Goal: Transaction & Acquisition: Purchase product/service

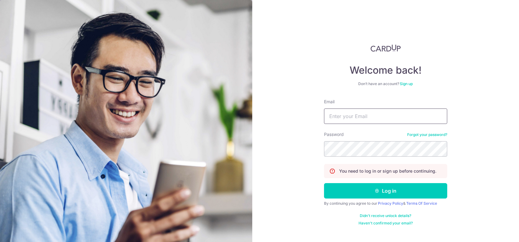
click at [364, 112] on input "Email" at bounding box center [385, 115] width 123 height 15
type input "[PERSON_NAME][EMAIL_ADDRESS][DOMAIN_NAME]"
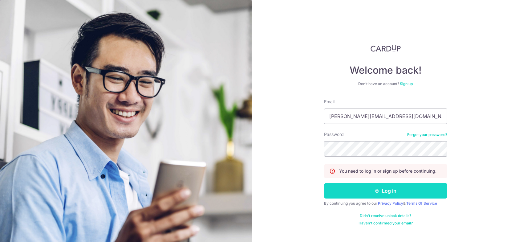
click at [383, 187] on button "Log in" at bounding box center [385, 190] width 123 height 15
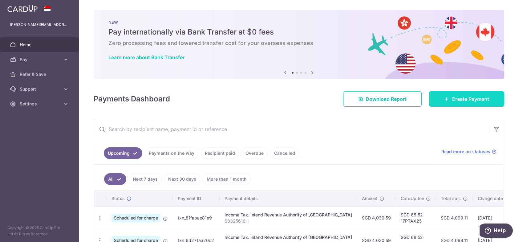
click at [468, 96] on span "Create Payment" at bounding box center [470, 98] width 38 height 7
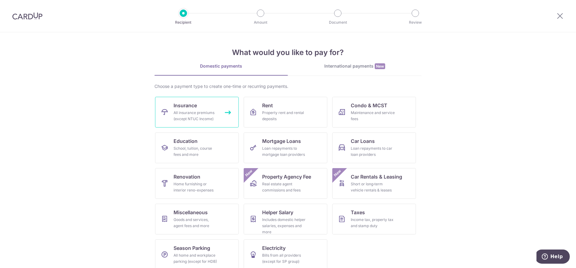
click at [197, 114] on div "All insurance premiums (except NTUC Income)" at bounding box center [196, 116] width 44 height 12
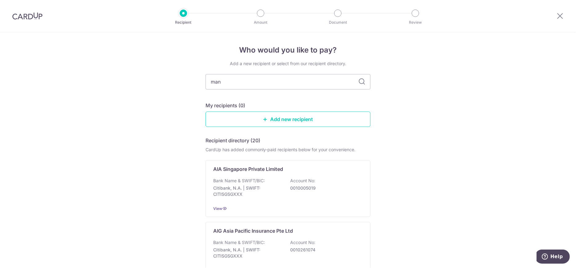
type input "manu"
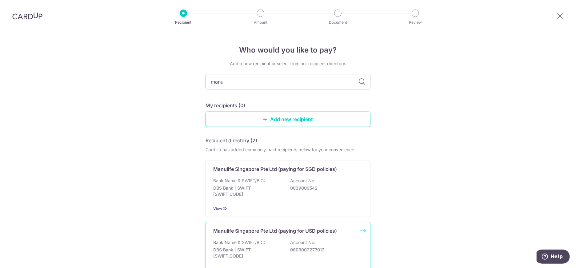
click at [264, 234] on p "Manulife Singapore Pte Ltd (paying for USD policies)" at bounding box center [275, 231] width 124 height 7
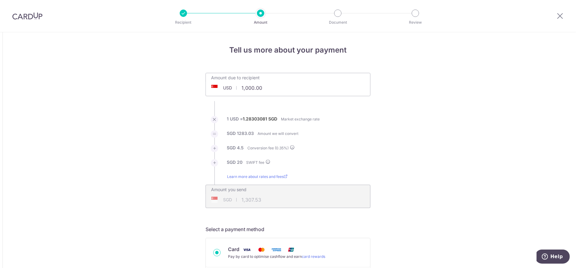
drag, startPoint x: 239, startPoint y: 89, endPoint x: 276, endPoint y: 91, distance: 37.6
click at [276, 91] on input "1,000.00" at bounding box center [253, 88] width 95 height 14
type input "18,423.00"
type input "23,740.31"
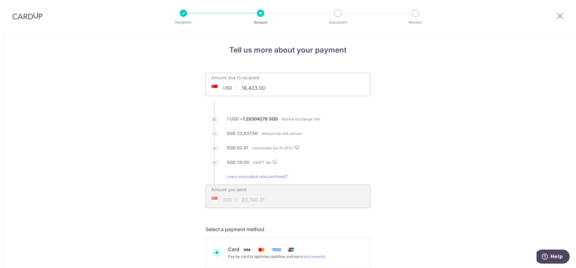
scroll to position [114, 0]
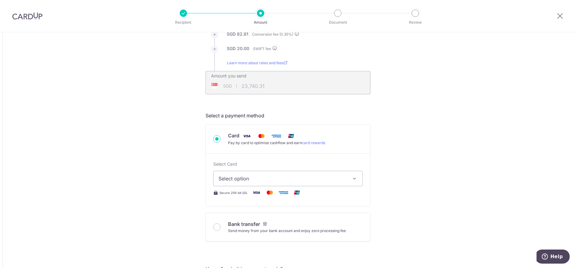
click at [306, 176] on span "Select option" at bounding box center [283, 178] width 128 height 7
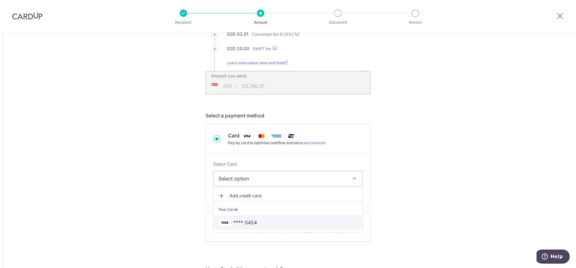
drag, startPoint x: 276, startPoint y: 218, endPoint x: 451, endPoint y: 210, distance: 175.1
click at [276, 218] on link "**** 0454" at bounding box center [288, 223] width 149 height 15
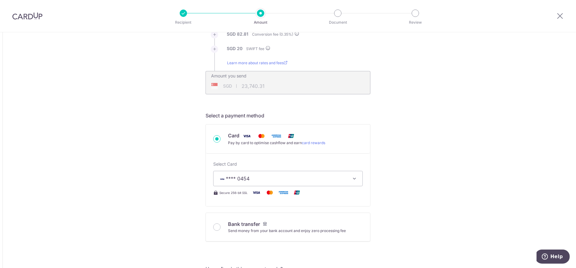
type input "18,423.00"
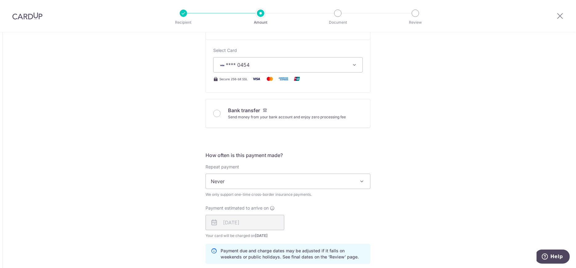
scroll to position [342, 0]
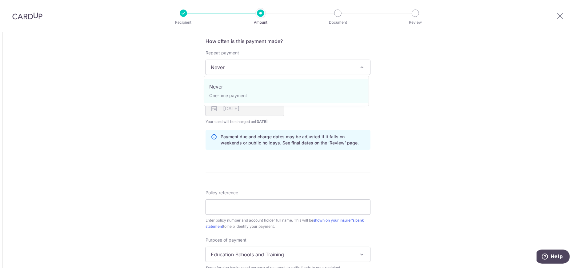
click at [223, 70] on span "Never" at bounding box center [288, 67] width 164 height 15
click at [310, 66] on span "Never" at bounding box center [288, 67] width 164 height 15
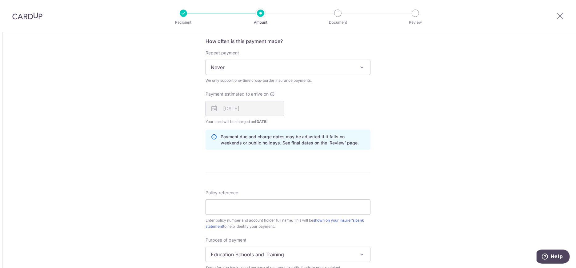
click at [364, 62] on span "Never" at bounding box center [288, 67] width 164 height 15
click at [419, 102] on div "Tell us more about your payment Amount due to recipient USD 18,423.00 18423 1 U…" at bounding box center [288, 60] width 576 height 741
click at [249, 109] on div "18/08/2025" at bounding box center [245, 108] width 79 height 15
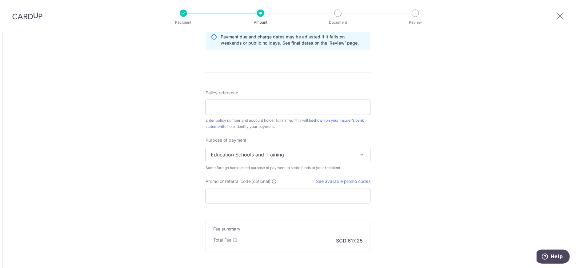
scroll to position [456, 0]
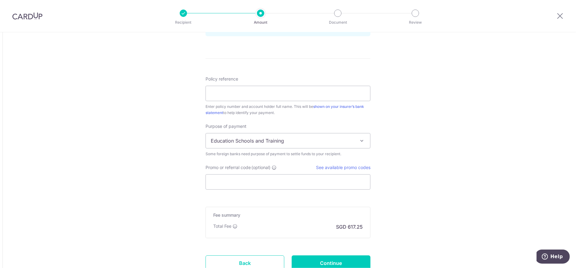
click at [272, 140] on span "Education Schools and Training" at bounding box center [288, 141] width 164 height 15
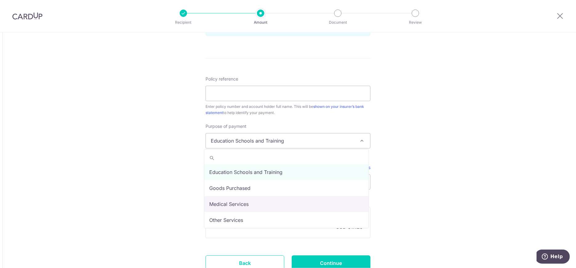
scroll to position [50, 0]
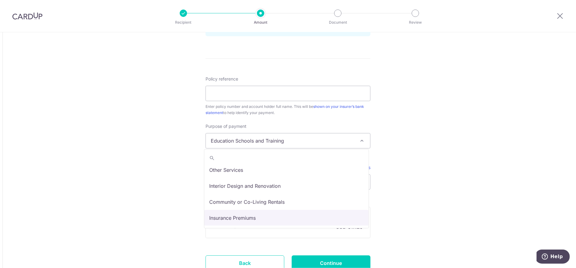
select select "Insurance Premiums"
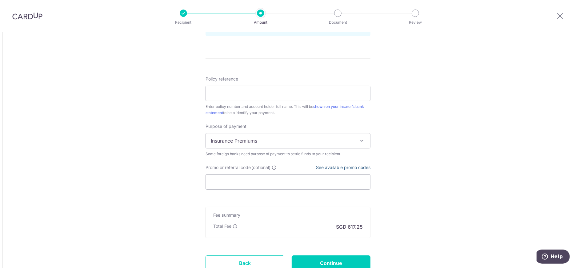
click at [320, 166] on link "See available promo codes" at bounding box center [343, 167] width 54 height 5
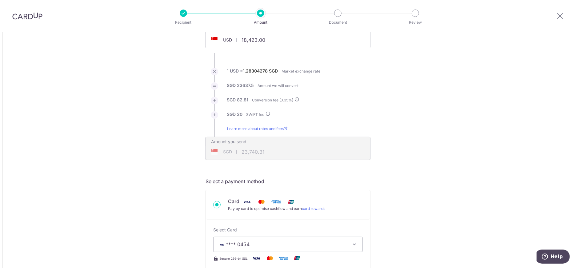
scroll to position [504, 0]
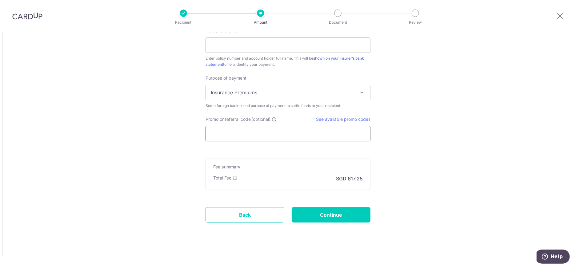
click at [267, 129] on input "Promo or referral code (optional)" at bounding box center [288, 133] width 165 height 15
paste input "GLOBE185"
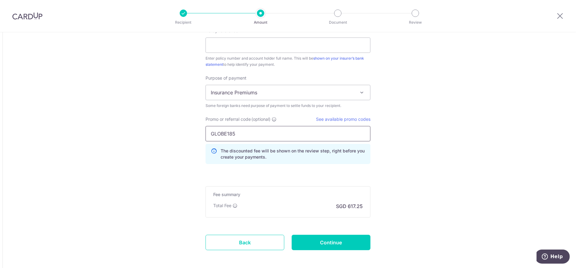
type input "GLOBE185"
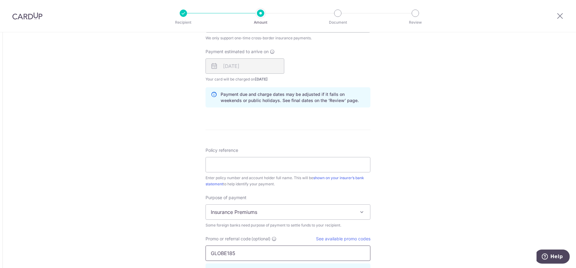
scroll to position [390, 0]
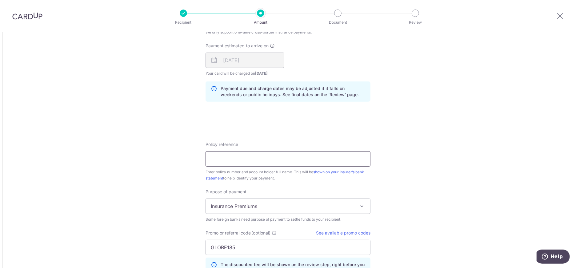
click at [253, 155] on input "Policy reference" at bounding box center [288, 158] width 165 height 15
click at [458, 162] on div "Tell us more about your payment Amount due to recipient USD 18,423.00 18423 1 U…" at bounding box center [288, 26] width 576 height 769
click at [332, 158] on input "Policy reference" at bounding box center [288, 158] width 165 height 15
click at [241, 159] on input "Policy reference" at bounding box center [288, 158] width 165 height 15
drag, startPoint x: 242, startPoint y: 159, endPoint x: 267, endPoint y: 160, distance: 24.3
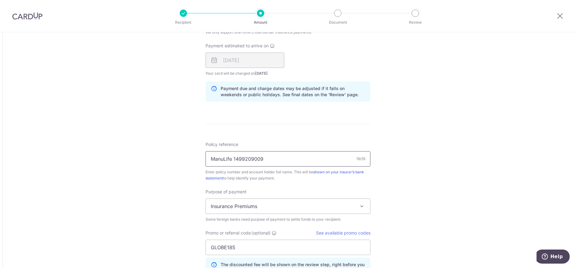
click at [267, 160] on input "ManuLife 1499209009" at bounding box center [288, 158] width 165 height 15
click at [268, 160] on input "ManuLife 1499209009" at bounding box center [288, 158] width 165 height 15
drag, startPoint x: 232, startPoint y: 159, endPoint x: 191, endPoint y: 163, distance: 41.8
click at [191, 163] on div "Tell us more about your payment Amount due to recipient USD 18,423.00 18423 1 U…" at bounding box center [288, 26] width 576 height 769
click at [291, 161] on input "1499209009, Goh Sinn Mon G" at bounding box center [288, 158] width 165 height 15
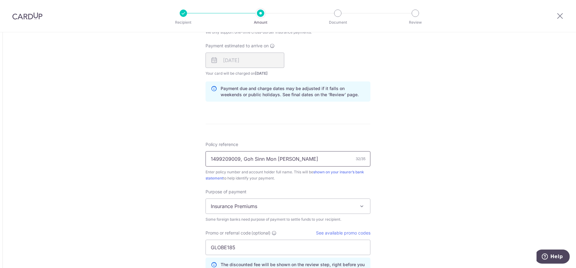
type input "1499209009, Goh Sinn Mon Glendon"
click at [391, 202] on div "Tell us more about your payment Amount due to recipient USD 18,423.00 18423 1 U…" at bounding box center [288, 26] width 576 height 769
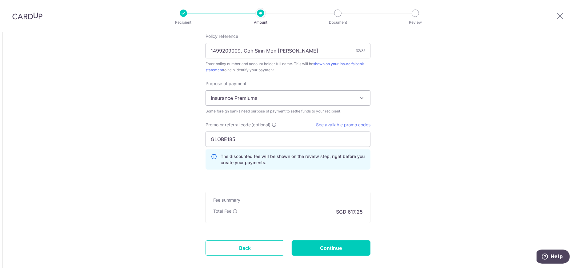
scroll to position [504, 0]
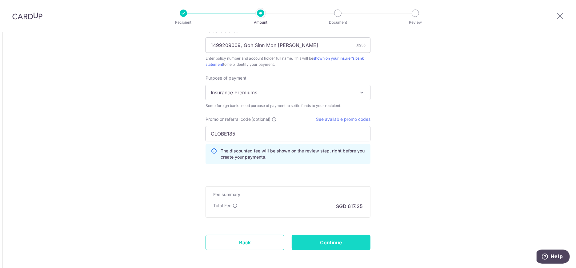
click at [357, 244] on input "Continue" at bounding box center [331, 242] width 79 height 15
type input "Create Schedule"
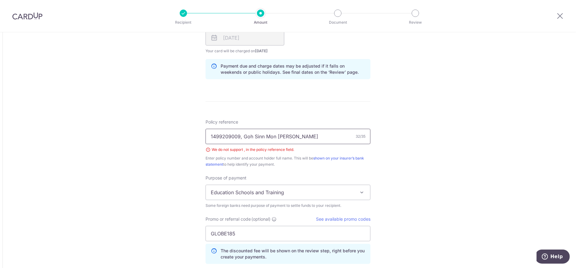
click at [240, 137] on input "1499209009, Goh Sinn Mon [PERSON_NAME]" at bounding box center [288, 136] width 165 height 15
type input "1499209009 Goh Sinn Mon Glendon"
click at [381, 161] on div "Tell us more about your payment Amount due to recipient USD 18,423.00 18423 1 U…" at bounding box center [288, 7] width 576 height 777
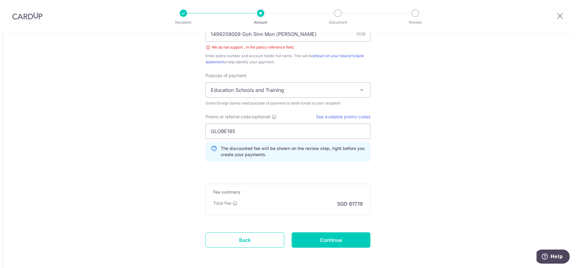
scroll to position [527, 0]
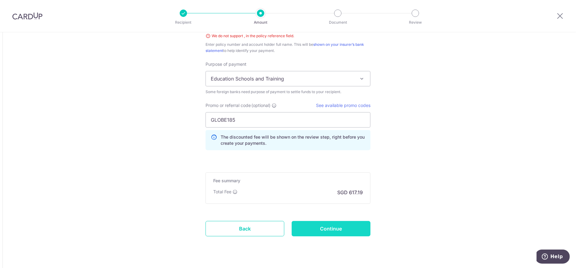
click at [347, 228] on input "Continue" at bounding box center [331, 228] width 79 height 15
type input "Create Schedule"
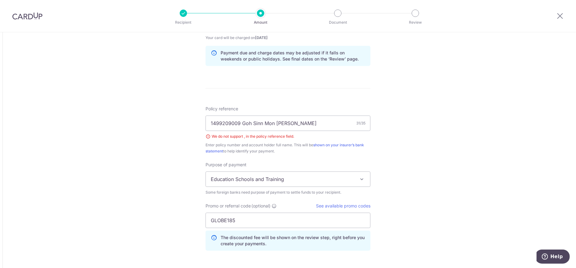
scroll to position [413, 0]
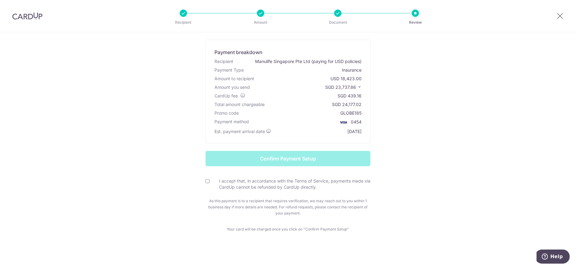
scroll to position [29, 0]
click at [206, 179] on input "I accept that, in accordance with the Terms of Service, payments made via CardU…" at bounding box center [208, 181] width 4 height 4
checkbox input "true"
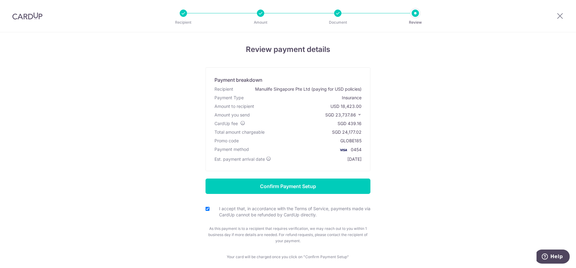
scroll to position [0, 0]
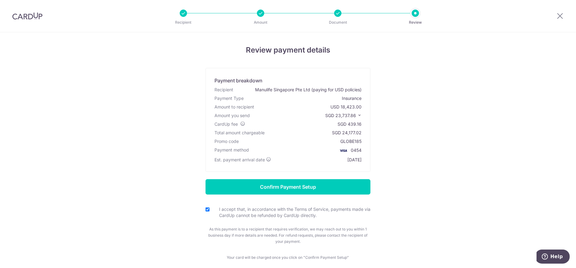
click at [357, 116] on icon at bounding box center [359, 115] width 4 height 4
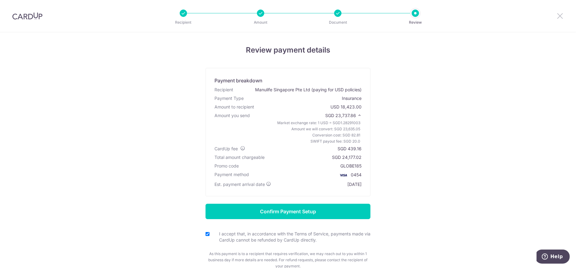
click at [557, 13] on icon at bounding box center [560, 16] width 7 height 8
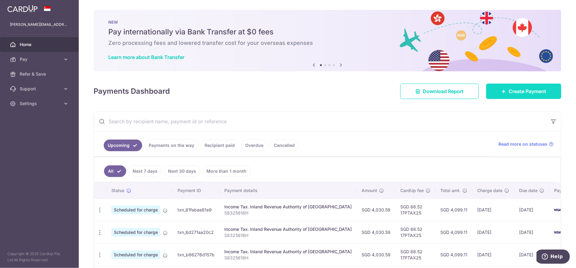
click at [508, 84] on link "Create Payment" at bounding box center [523, 91] width 75 height 15
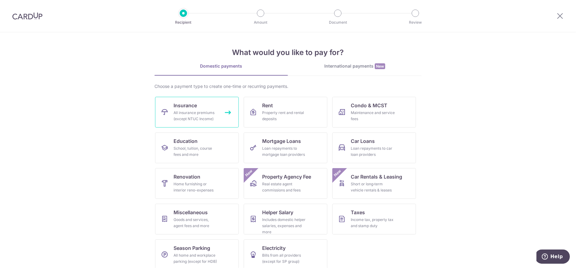
click at [170, 116] on link "Insurance All insurance premiums (except NTUC Income)" at bounding box center [197, 112] width 84 height 31
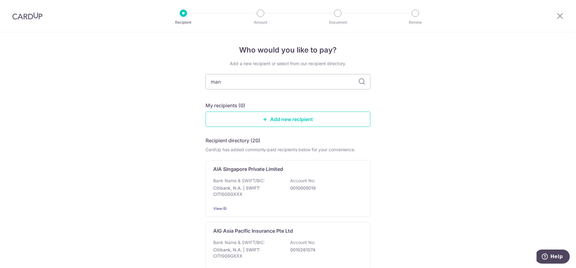
type input "manu"
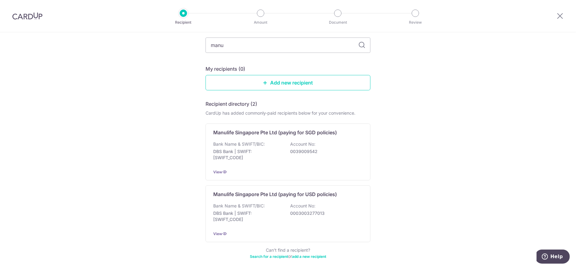
scroll to position [64, 0]
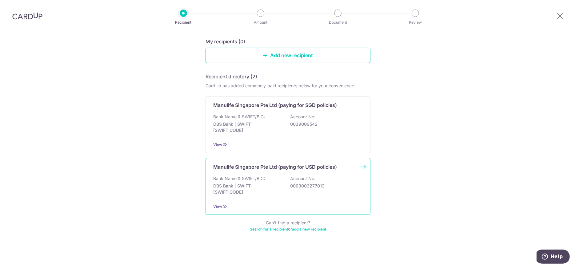
click at [356, 168] on div "Manulife Singapore Pte Ltd (paying for USD policies)" at bounding box center [288, 166] width 150 height 7
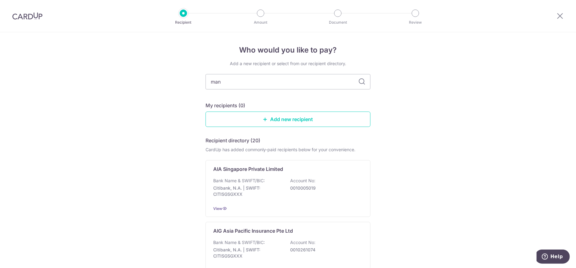
type input "manu"
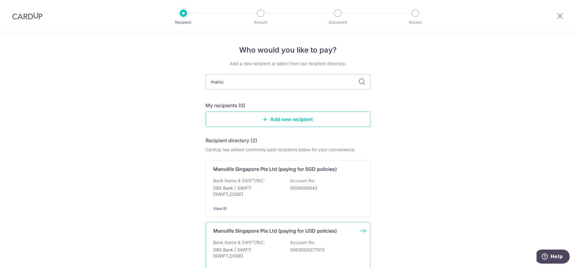
scroll to position [64, 0]
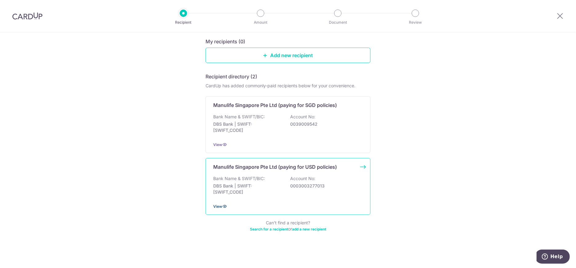
click at [222, 206] on icon at bounding box center [224, 206] width 5 height 5
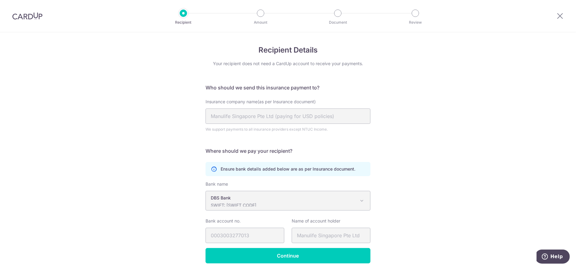
scroll to position [24, 0]
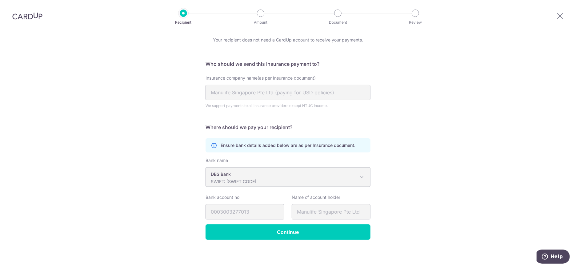
click at [361, 178] on span at bounding box center [361, 177] width 7 height 7
click at [341, 229] on input "Continue" at bounding box center [288, 232] width 165 height 15
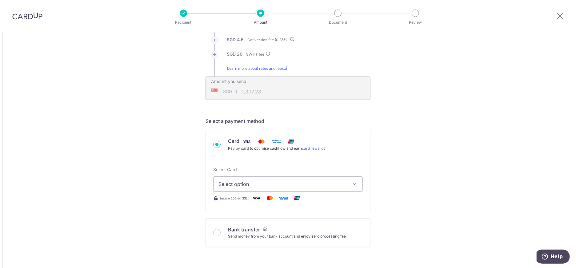
scroll to position [114, 0]
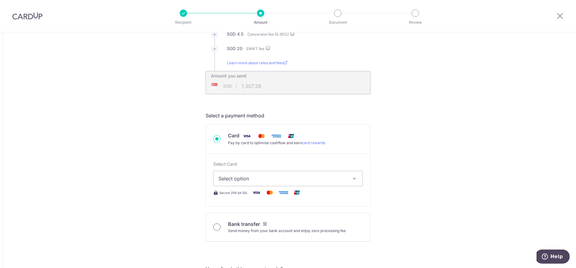
click at [218, 228] on input "Bank transfer Send money from your bank account and enjoy zero processing fee" at bounding box center [216, 227] width 7 height 7
radio input "true"
type input "1,000.00"
type input "1,305.21"
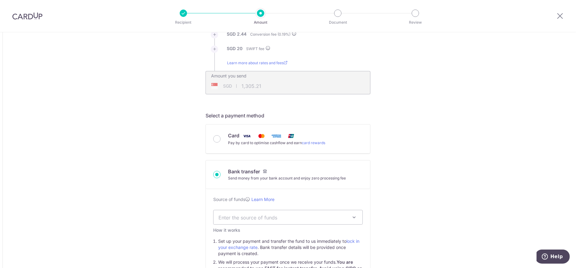
click at [231, 217] on span "Enter the source of funds" at bounding box center [283, 217] width 129 height 7
click at [267, 201] on link "Learn More" at bounding box center [263, 199] width 23 height 5
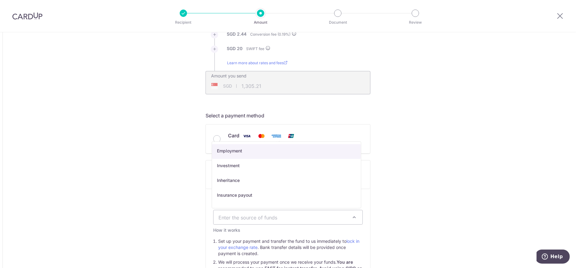
click at [275, 220] on span "Enter the source of funds" at bounding box center [283, 217] width 129 height 7
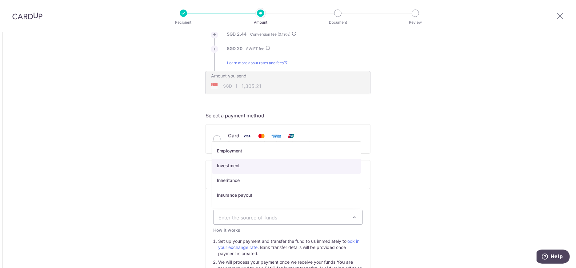
select select "7"
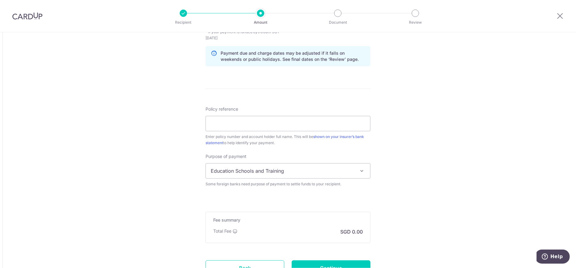
scroll to position [546, 0]
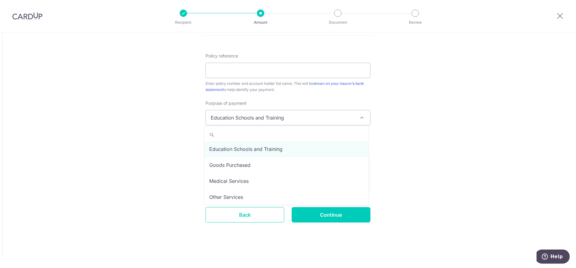
click at [266, 119] on span "Education Schools and Training" at bounding box center [288, 118] width 164 height 15
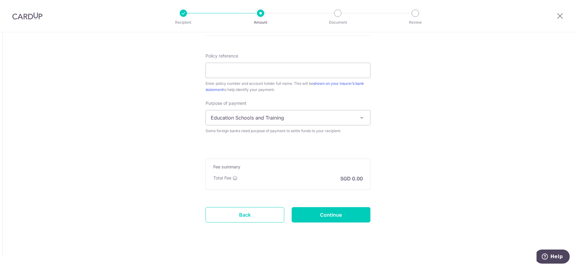
click at [321, 112] on span "Education Schools and Training" at bounding box center [288, 118] width 164 height 15
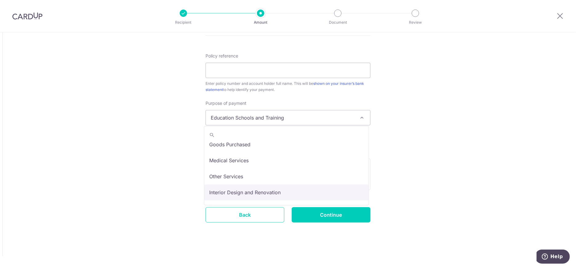
scroll to position [50, 0]
select select "Insurance Premiums"
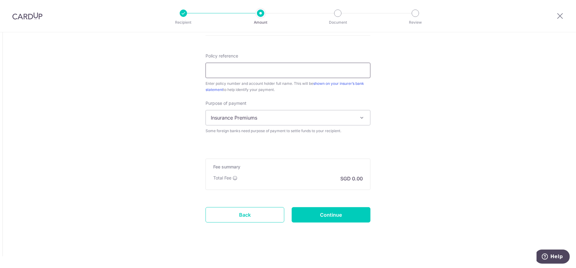
click at [248, 75] on input "Policy reference" at bounding box center [288, 70] width 165 height 15
type input "1499209009 Goh Sinn Mon Glendon"
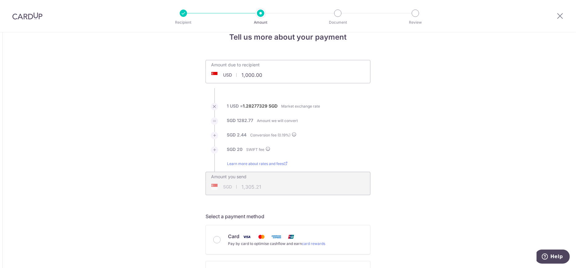
scroll to position [0, 0]
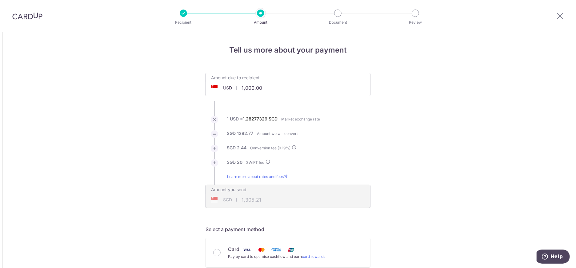
drag, startPoint x: 242, startPoint y: 88, endPoint x: 326, endPoint y: 90, distance: 84.1
click at [326, 90] on div "Amount due to recipient USD 1,000.00 1000" at bounding box center [288, 84] width 165 height 23
click at [361, 125] on li "1 USD = 1.28277329 SGD Market exchange rate" at bounding box center [288, 123] width 165 height 14
type input "18,423.00"
type input "23,699.93"
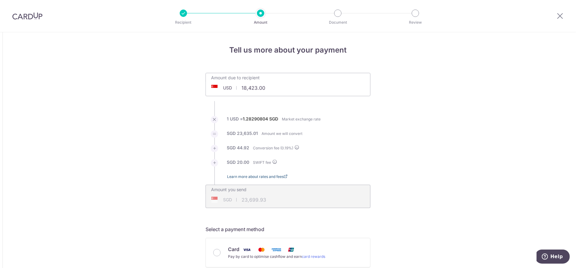
click at [269, 179] on link "Learn more about rates and fees" at bounding box center [257, 179] width 60 height 11
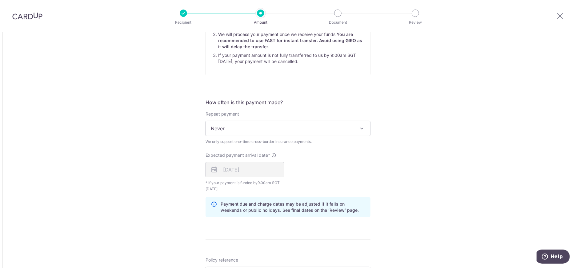
scroll to position [546, 0]
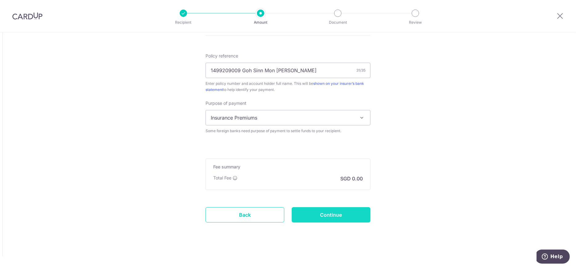
click at [358, 212] on input "Continue" at bounding box center [331, 215] width 79 height 15
type input "Create Schedule"
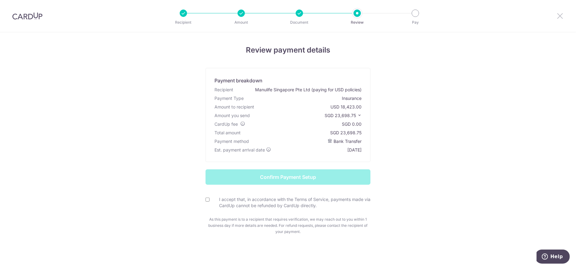
click at [561, 16] on icon at bounding box center [560, 16] width 7 height 8
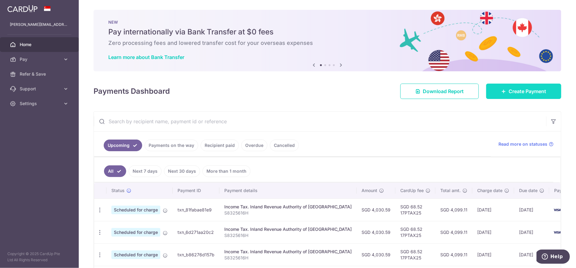
click at [506, 87] on link "Create Payment" at bounding box center [523, 91] width 75 height 15
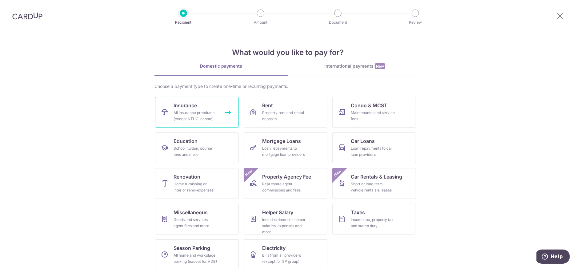
click at [201, 116] on div "All insurance premiums (except NTUC Income)" at bounding box center [196, 116] width 44 height 12
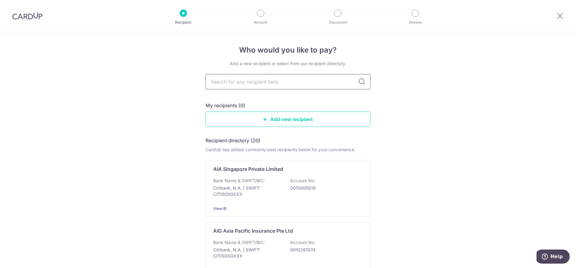
click at [246, 84] on input "text" at bounding box center [288, 81] width 165 height 15
type input "manu"
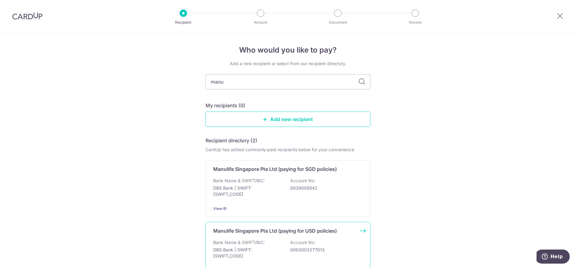
click at [291, 231] on p "Manulife Singapore Pte Ltd (paying for USD policies)" at bounding box center [275, 231] width 124 height 7
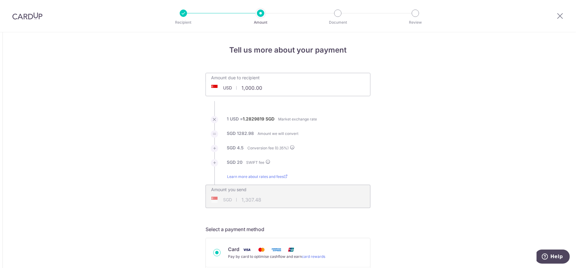
click at [252, 90] on input "1,000.00" at bounding box center [253, 88] width 95 height 14
drag, startPoint x: 237, startPoint y: 87, endPoint x: 297, endPoint y: 87, distance: 60.7
click at [297, 87] on div "Amount due to recipient USD 1,000.00 1000" at bounding box center [288, 80] width 164 height 14
click at [368, 120] on li "1 USD = 1.2829819 SGD Market exchange rate" at bounding box center [288, 123] width 165 height 14
type input "18,423.00"
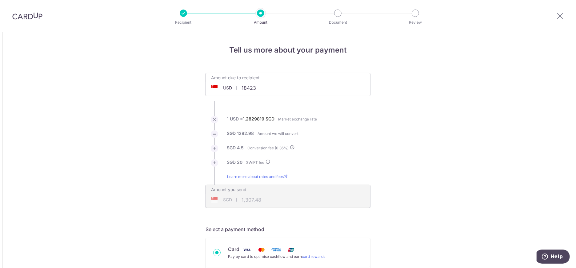
type input "23,739.62"
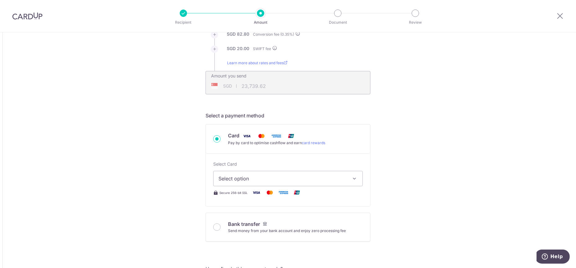
scroll to position [228, 0]
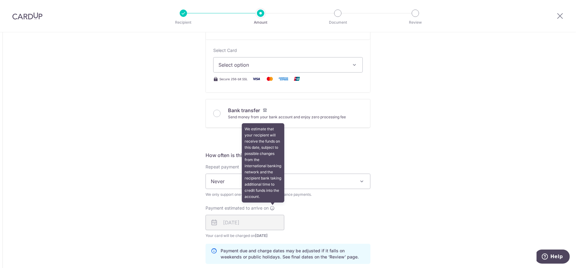
click at [271, 208] on icon at bounding box center [272, 208] width 5 height 5
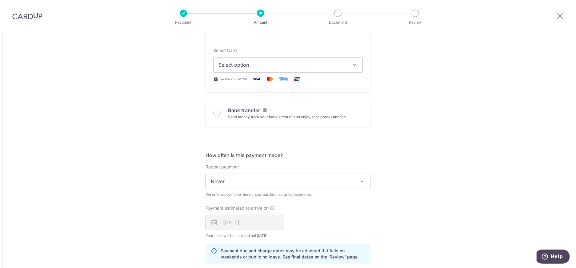
click at [272, 217] on div "18/08/2025" at bounding box center [245, 222] width 79 height 15
click at [337, 220] on div "Payment estimated to arrive on 18/08/2025 Your card will be charged on 13/08/20…" at bounding box center [288, 222] width 172 height 34
click at [325, 184] on span "Never" at bounding box center [288, 181] width 164 height 15
click at [398, 200] on div "Tell us more about your payment Amount due to recipient USD 18,423.00 18423 1 U…" at bounding box center [288, 174] width 576 height 741
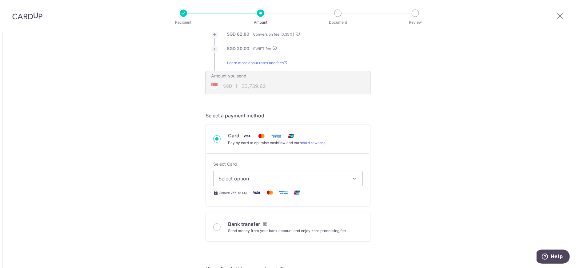
click at [276, 183] on button "Select option" at bounding box center [288, 178] width 150 height 15
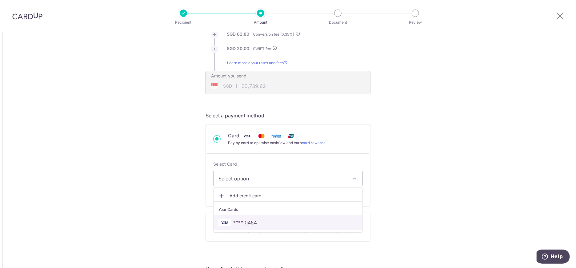
drag, startPoint x: 268, startPoint y: 222, endPoint x: 320, endPoint y: 219, distance: 51.8
click at [268, 222] on span "**** 0454" at bounding box center [288, 222] width 139 height 7
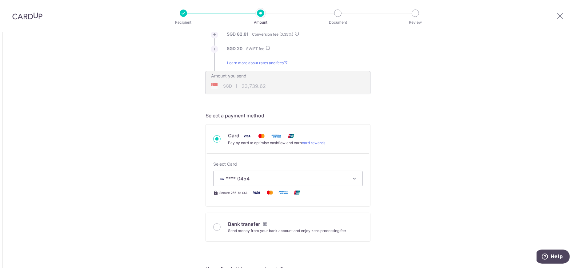
type input "18,423.00"
type input "23,739.96"
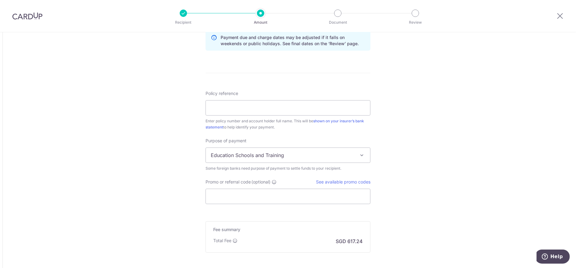
scroll to position [456, 0]
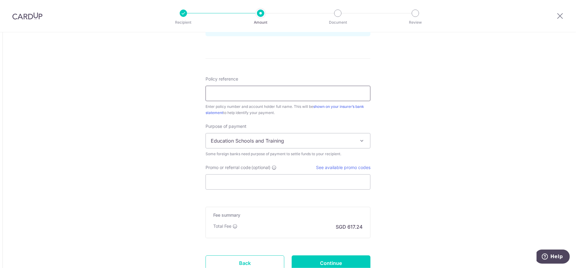
click at [230, 87] on input "Policy reference" at bounding box center [288, 93] width 165 height 15
type input "1499209009 Goh Sinn Mon [PERSON_NAME]"
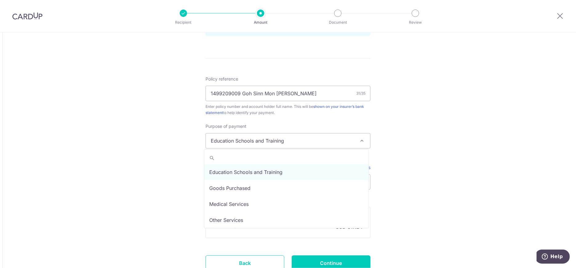
click at [264, 148] on span "Education Schools and Training" at bounding box center [288, 140] width 165 height 15
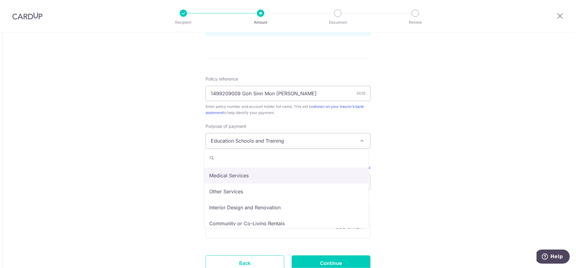
scroll to position [50, 0]
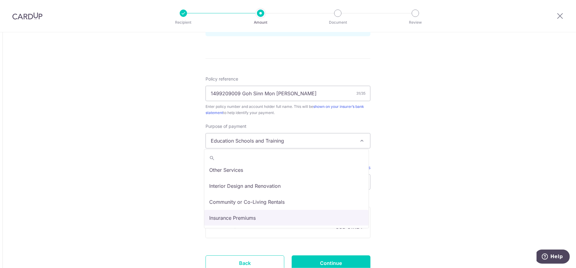
select select "Insurance Premiums"
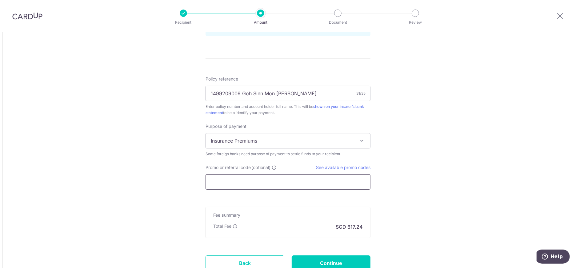
click at [241, 180] on input "Promo or referral code (optional)" at bounding box center [288, 182] width 165 height 15
click at [331, 167] on link "See available promo codes" at bounding box center [343, 167] width 54 height 5
click at [256, 178] on input "Promo or referral code (optional)" at bounding box center [288, 182] width 165 height 15
paste input "GLOBE185"
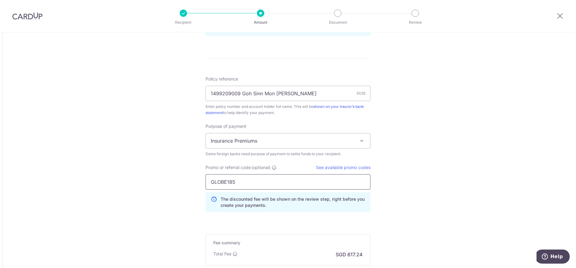
type input "GLOBE185"
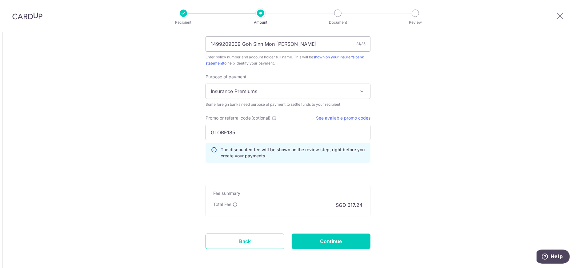
scroll to position [532, 0]
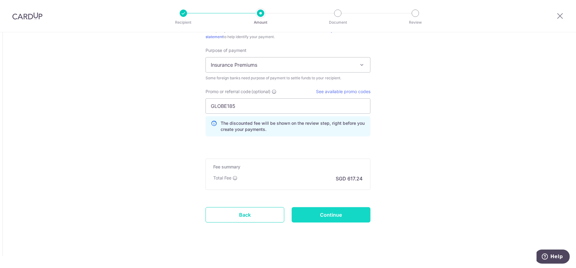
click at [342, 212] on input "Continue" at bounding box center [331, 215] width 79 height 15
type input "Create Schedule"
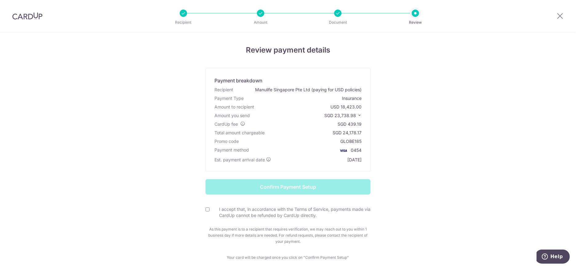
click at [357, 117] on icon at bounding box center [359, 115] width 4 height 4
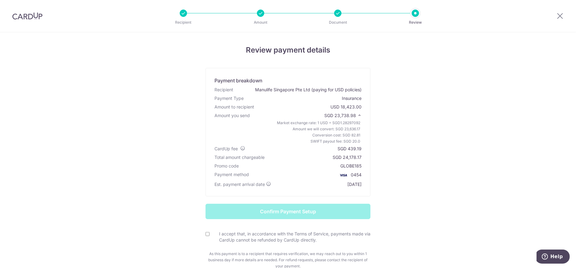
click at [207, 236] on input "I accept that, in accordance with the Terms of Service, payments made via CardU…" at bounding box center [208, 234] width 4 height 4
checkbox input "true"
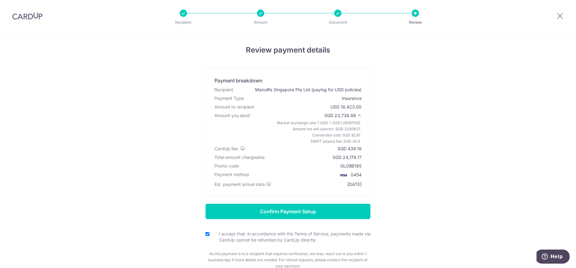
scroll to position [53, 0]
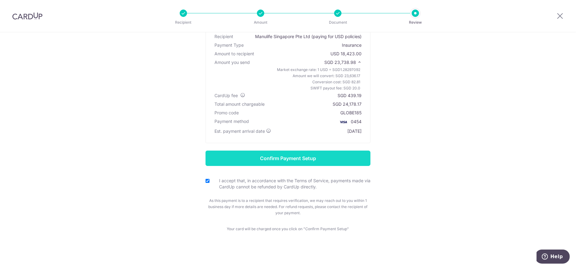
click at [337, 157] on input "Confirm Payment Setup" at bounding box center [288, 158] width 165 height 15
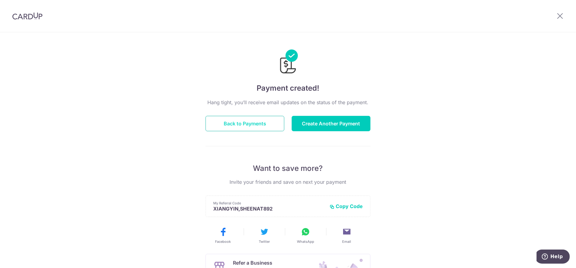
click at [254, 120] on button "Back to Payments" at bounding box center [245, 123] width 79 height 15
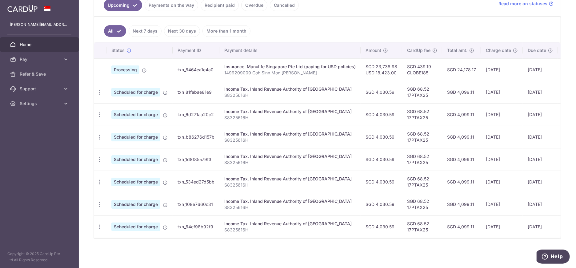
scroll to position [36, 0]
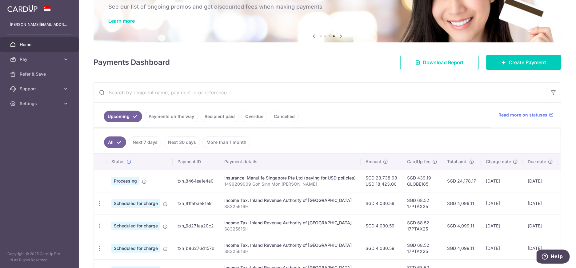
click at [218, 110] on ul "Upcoming Payments on the way Recipient paid Overdue Cancelled" at bounding box center [292, 115] width 397 height 25
click at [221, 112] on link "Recipient paid" at bounding box center [220, 117] width 38 height 12
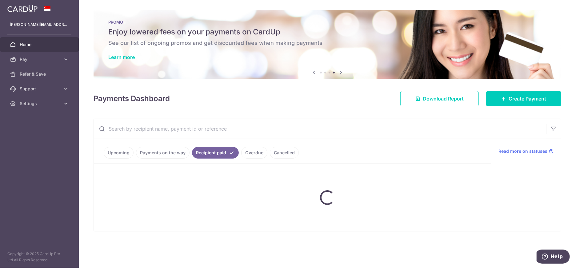
scroll to position [0, 0]
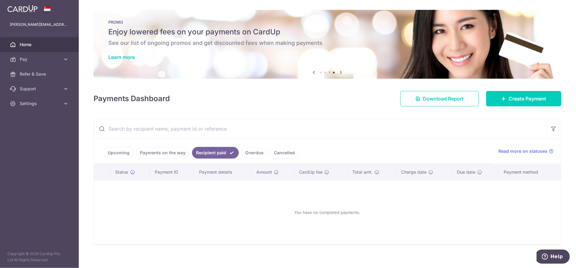
click at [177, 155] on link "Payments on the way" at bounding box center [163, 153] width 54 height 12
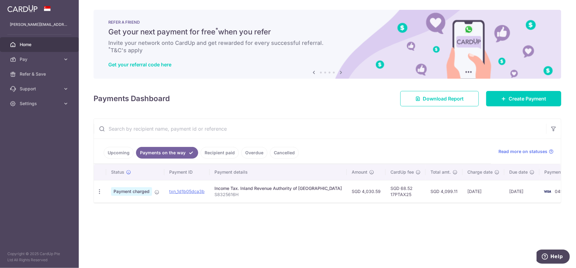
click at [244, 149] on link "Overdue" at bounding box center [254, 153] width 26 height 12
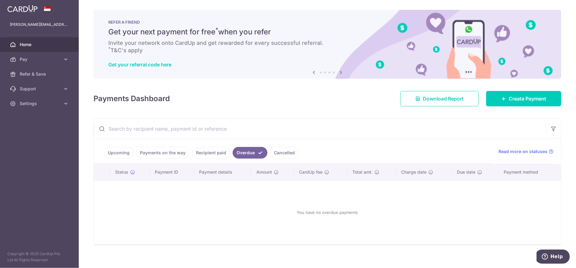
click at [161, 154] on link "Payments on the way" at bounding box center [163, 153] width 54 height 12
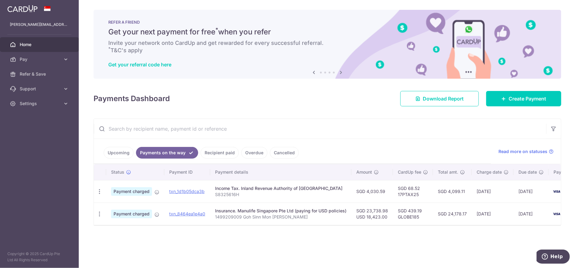
click at [115, 158] on link "Upcoming" at bounding box center [119, 153] width 30 height 12
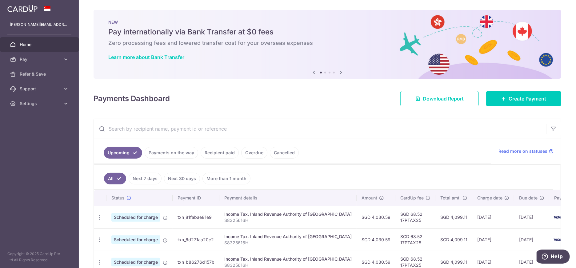
click at [162, 155] on link "Payments on the way" at bounding box center [172, 153] width 54 height 12
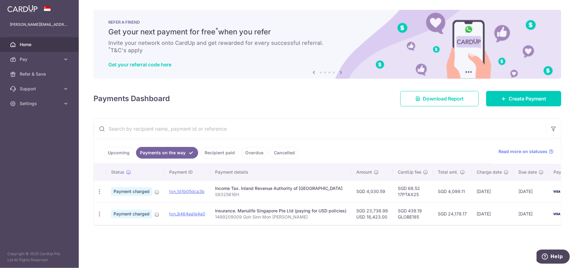
click at [118, 149] on link "Upcoming" at bounding box center [119, 153] width 30 height 12
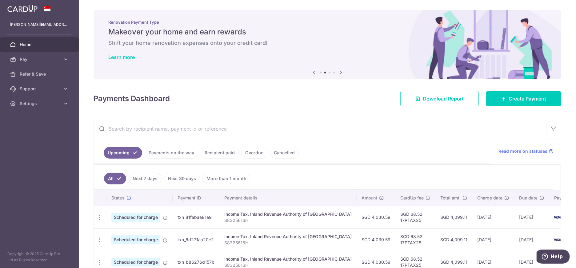
click at [176, 150] on link "Payments on the way" at bounding box center [172, 153] width 54 height 12
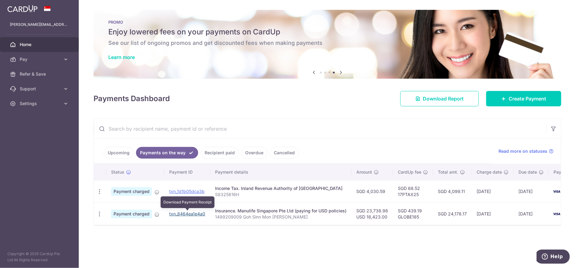
drag, startPoint x: 196, startPoint y: 214, endPoint x: 324, endPoint y: 18, distance: 234.3
click at [196, 214] on link "txn_8464ea1e4a0" at bounding box center [187, 214] width 36 height 5
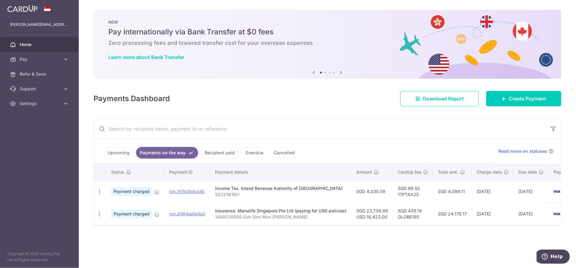
click at [117, 157] on link "Upcoming" at bounding box center [119, 153] width 30 height 12
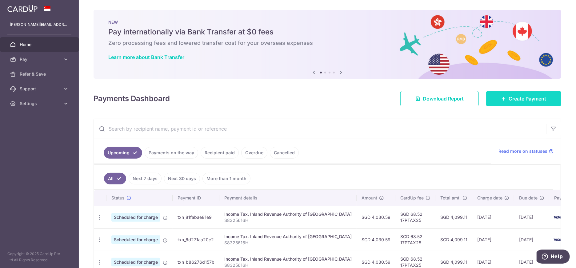
click at [530, 92] on link "Create Payment" at bounding box center [523, 98] width 75 height 15
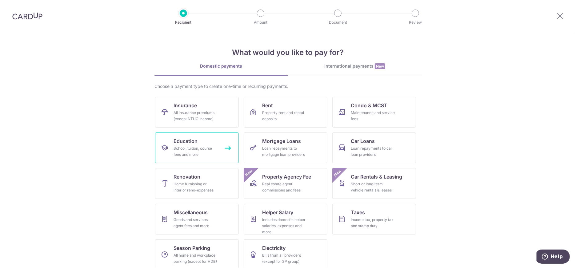
click at [177, 140] on span "Education" at bounding box center [186, 141] width 24 height 7
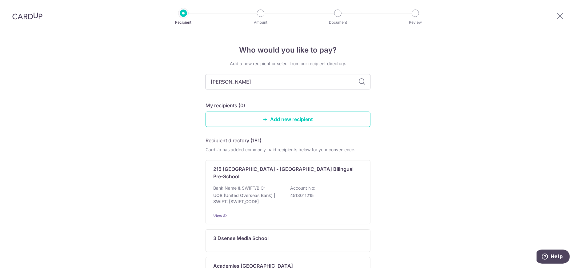
type input "tien hsia"
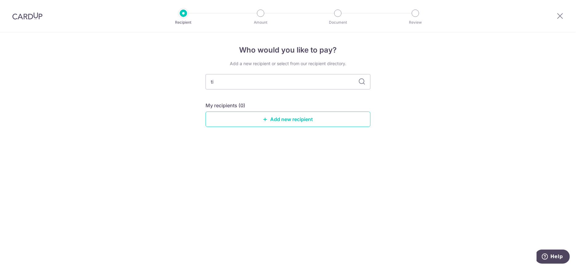
type input "t"
click at [237, 117] on link "Add new recipient" at bounding box center [288, 119] width 165 height 15
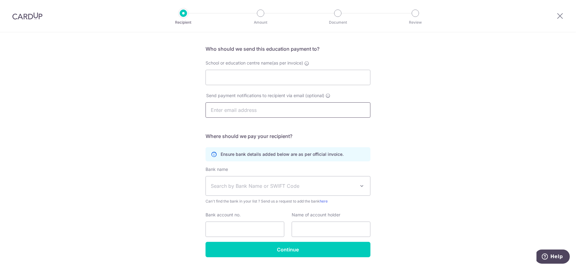
scroll to position [57, 0]
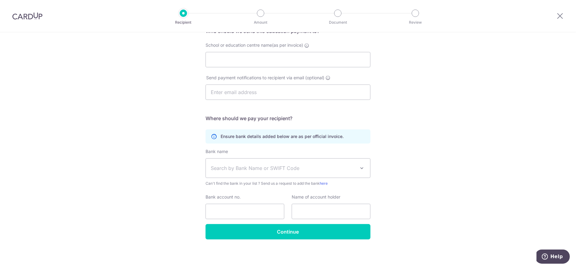
click at [250, 168] on span "Search by Bank Name or SWIFT Code" at bounding box center [283, 168] width 145 height 7
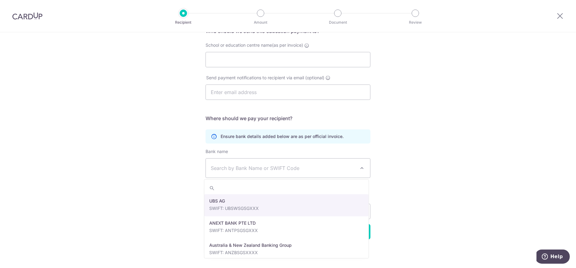
click at [250, 168] on span "Search by Bank Name or SWIFT Code" at bounding box center [283, 168] width 145 height 7
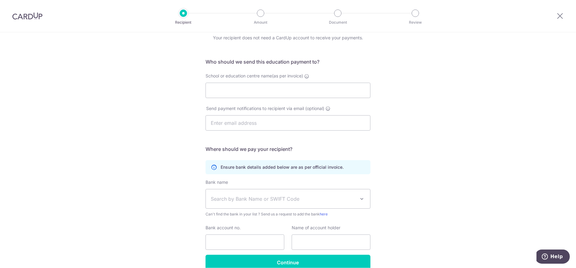
scroll to position [0, 0]
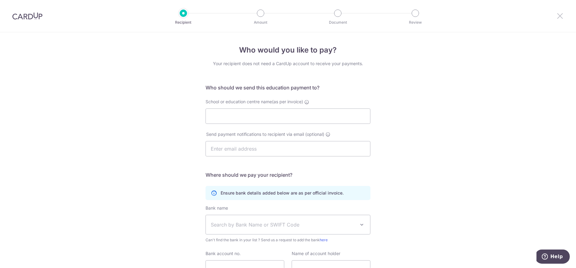
click at [563, 18] on icon at bounding box center [560, 16] width 7 height 8
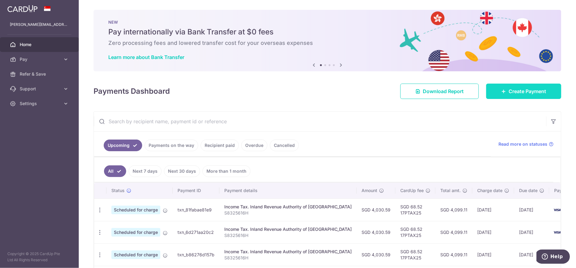
click at [494, 84] on link "Create Payment" at bounding box center [523, 91] width 75 height 15
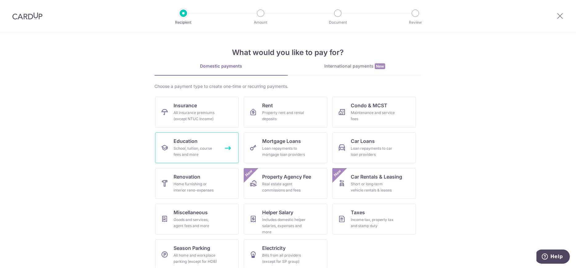
click at [203, 151] on div "School, tuition, course fees and more" at bounding box center [196, 152] width 44 height 12
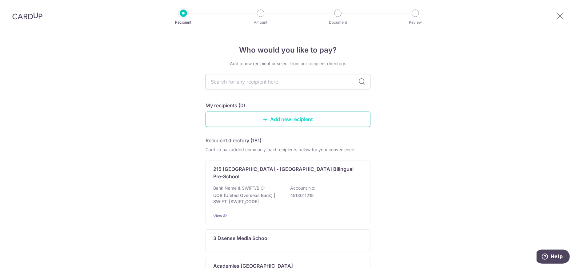
click at [267, 127] on link "Add new recipient" at bounding box center [288, 119] width 165 height 15
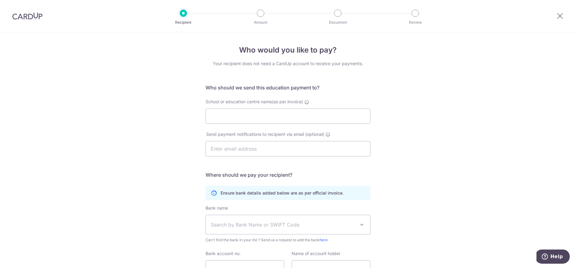
scroll to position [57, 0]
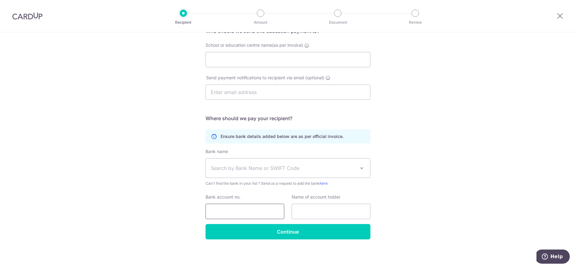
click at [268, 214] on input "Bank account no." at bounding box center [245, 211] width 79 height 15
click at [268, 171] on span "Search by Bank Name or SWIFT Code" at bounding box center [283, 168] width 145 height 7
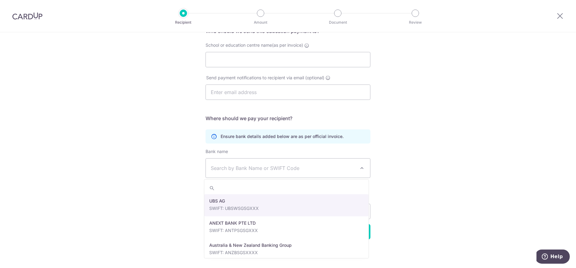
click at [139, 143] on div "Who would you like to pay? Your recipient does not need a CardUp account to rec…" at bounding box center [288, 122] width 576 height 293
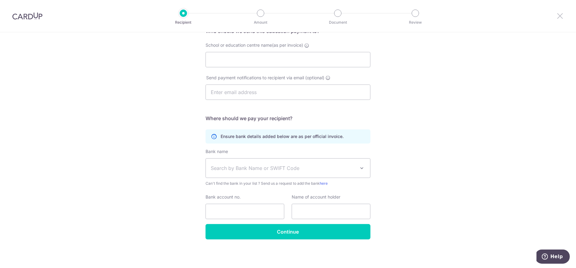
click at [559, 17] on icon at bounding box center [560, 16] width 7 height 8
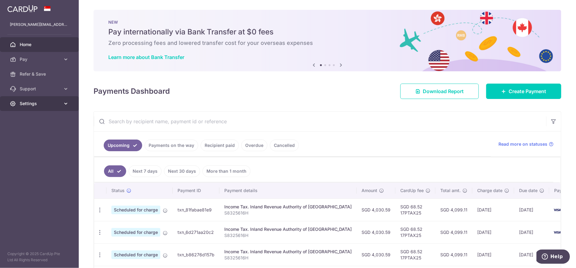
click at [46, 101] on span "Settings" at bounding box center [40, 104] width 41 height 6
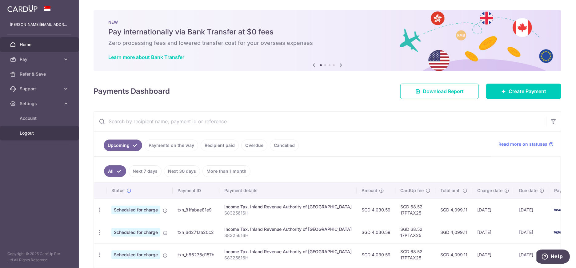
click at [35, 135] on span "Logout" at bounding box center [40, 133] width 41 height 6
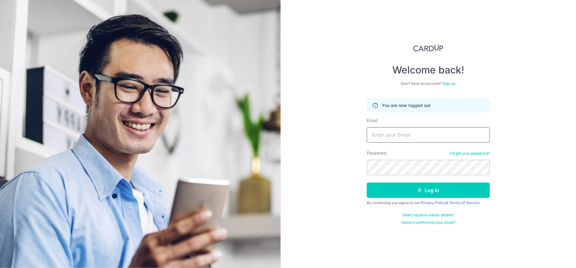
click at [408, 141] on input "Email" at bounding box center [428, 134] width 123 height 15
type input "[PERSON_NAME][EMAIL_ADDRESS][DOMAIN_NAME]"
click at [367, 183] on button "Log in" at bounding box center [428, 190] width 123 height 15
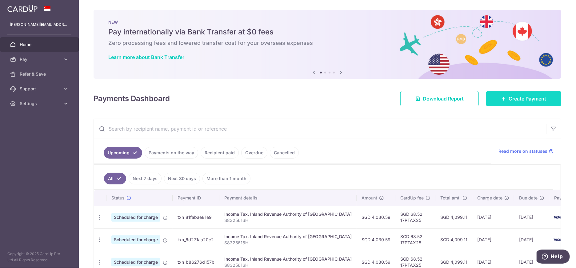
click at [518, 101] on span "Create Payment" at bounding box center [528, 98] width 38 height 7
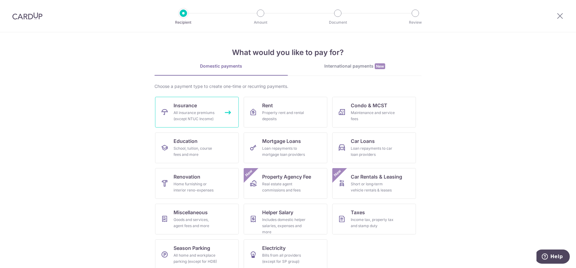
click at [187, 113] on div "All insurance premiums (except NTUC Income)" at bounding box center [196, 116] width 44 height 12
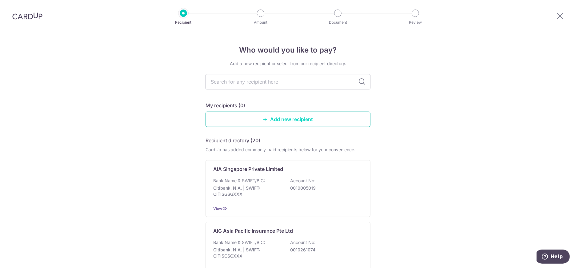
click at [227, 112] on link "Add new recipient" at bounding box center [288, 119] width 165 height 15
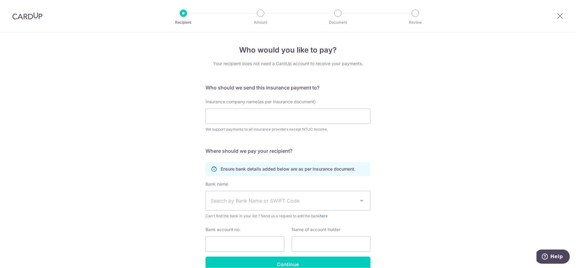
scroll to position [33, 0]
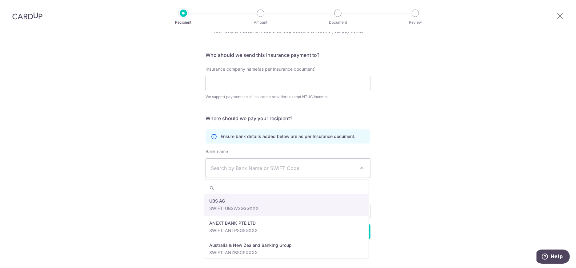
click at [268, 165] on span "Search by Bank Name or SWIFT Code" at bounding box center [283, 168] width 145 height 7
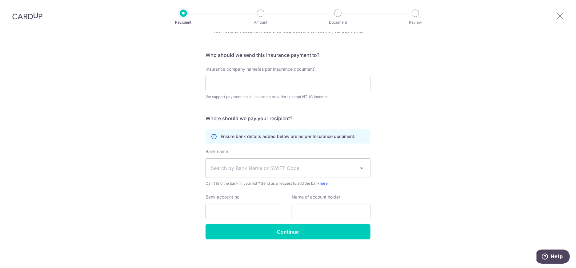
scroll to position [0, 0]
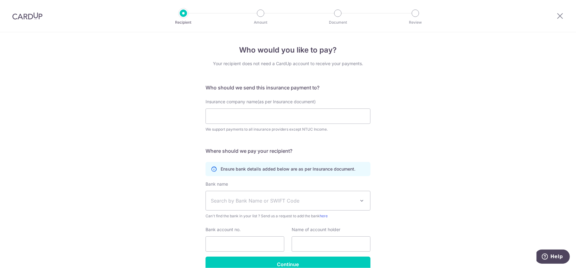
click at [31, 18] on img at bounding box center [27, 15] width 30 height 7
click at [302, 120] on input "Insurance company name(as per Insurance document)" at bounding box center [288, 116] width 165 height 15
click at [563, 16] on icon at bounding box center [560, 16] width 7 height 8
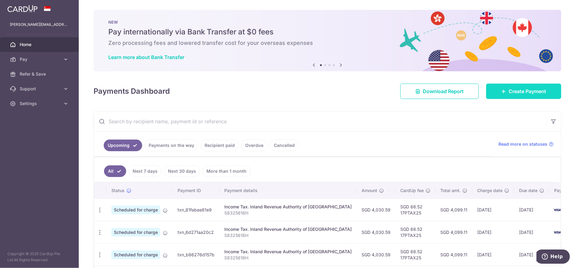
click at [523, 94] on span "Create Payment" at bounding box center [528, 91] width 38 height 7
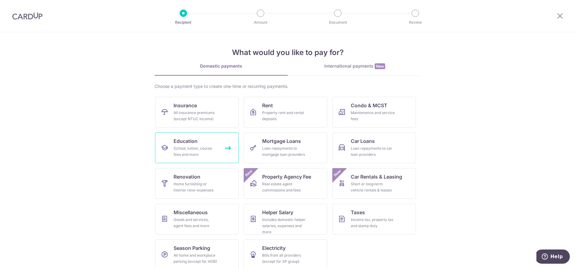
click at [203, 152] on div "School, tuition, course fees and more" at bounding box center [196, 152] width 44 height 12
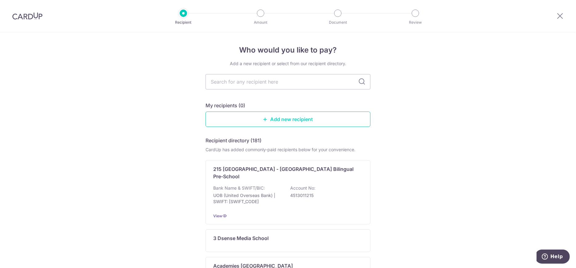
click at [263, 117] on icon at bounding box center [265, 119] width 5 height 5
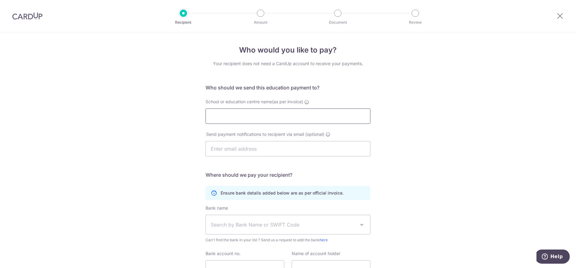
click at [263, 115] on input "School or education centre name(as per invoice)" at bounding box center [288, 116] width 165 height 15
type input "learning"
click at [557, 16] on icon at bounding box center [560, 16] width 7 height 8
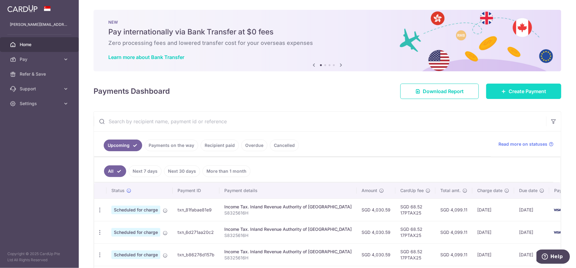
click at [487, 93] on link "Create Payment" at bounding box center [523, 91] width 75 height 15
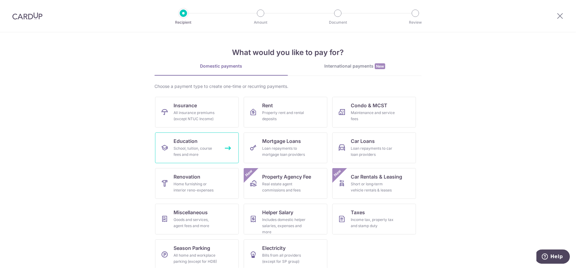
click at [209, 146] on div "School, tuition, course fees and more" at bounding box center [196, 152] width 44 height 12
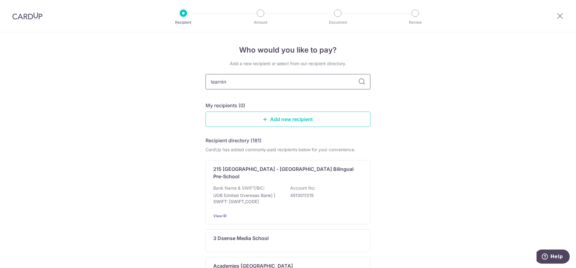
type input "learning"
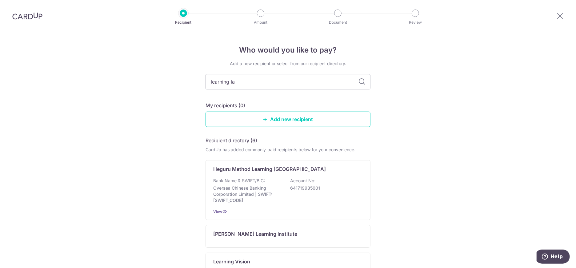
type input "learning lab"
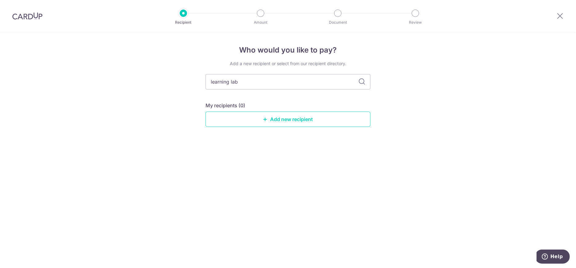
drag, startPoint x: 244, startPoint y: 89, endPoint x: 201, endPoint y: 90, distance: 42.8
click at [201, 90] on div "Who would you like to pay? Add a new recipient or select from our recipient dir…" at bounding box center [288, 150] width 576 height 236
click at [188, 93] on div "Who would you like to pay? Add a new recipient or select from our recipient dir…" at bounding box center [288, 150] width 576 height 236
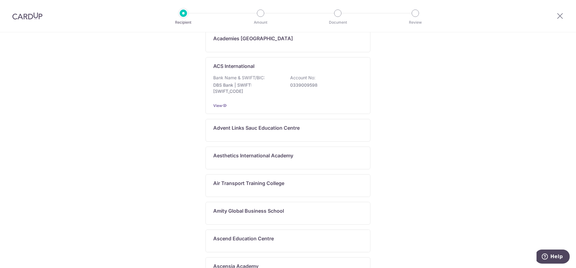
scroll to position [295, 0]
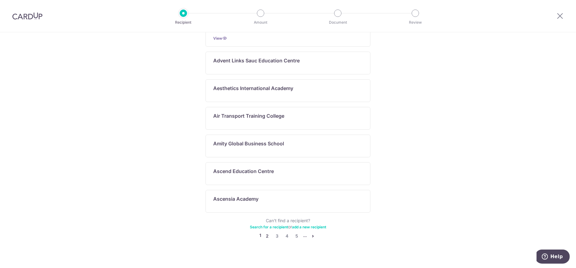
click at [267, 233] on link "2" at bounding box center [267, 236] width 7 height 7
click at [275, 233] on link "3" at bounding box center [277, 236] width 7 height 7
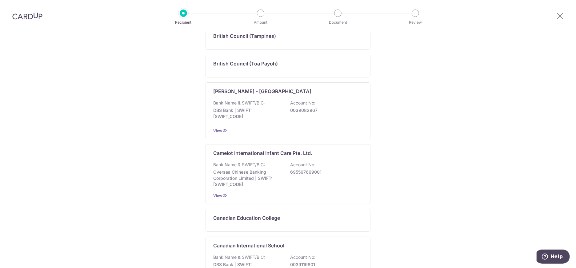
scroll to position [332, 0]
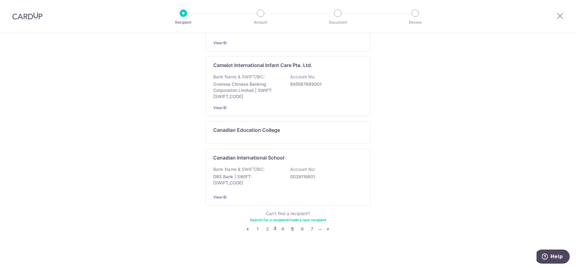
click at [291, 228] on link "5" at bounding box center [292, 229] width 7 height 7
click at [292, 228] on link "5" at bounding box center [292, 229] width 7 height 7
click at [290, 229] on link "5" at bounding box center [292, 229] width 7 height 7
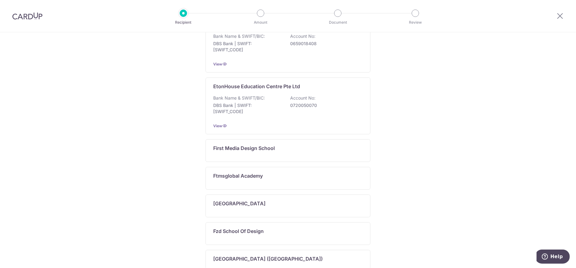
scroll to position [295, 0]
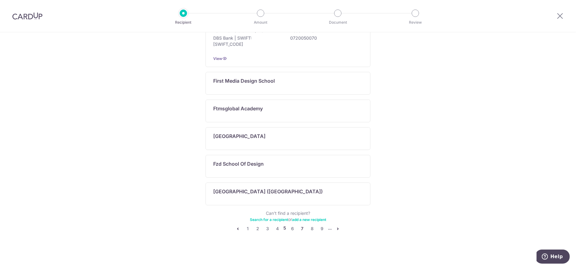
click at [300, 229] on link "7" at bounding box center [302, 228] width 7 height 7
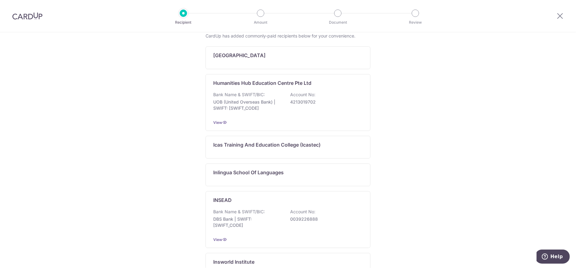
scroll to position [0, 0]
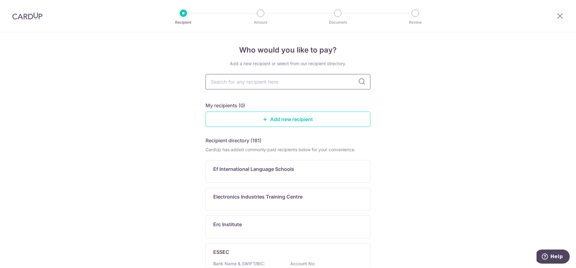
click at [278, 82] on input "text" at bounding box center [288, 81] width 165 height 15
type input "isca"
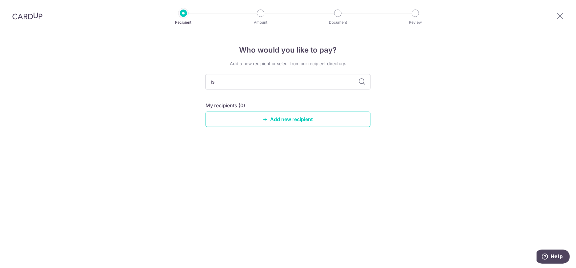
type input "i"
type input "account"
type input "a"
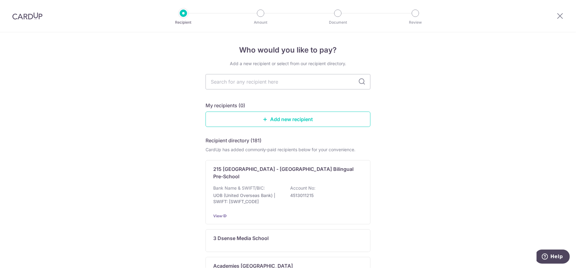
scroll to position [295, 0]
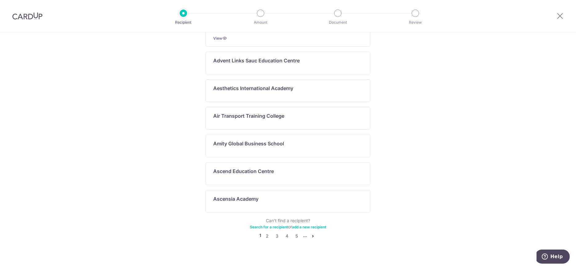
click at [311, 234] on icon "pager" at bounding box center [313, 236] width 5 height 5
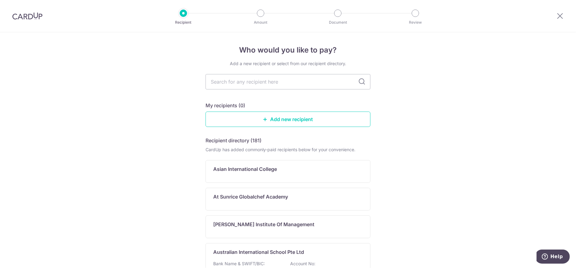
scroll to position [332, 0]
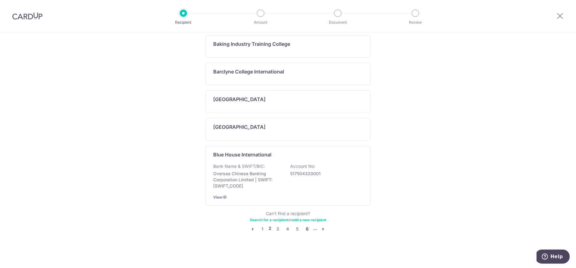
click at [304, 228] on link "6" at bounding box center [307, 229] width 7 height 7
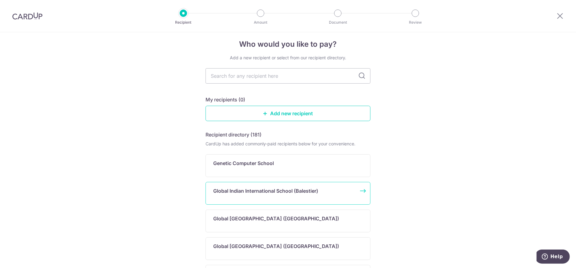
scroll to position [0, 0]
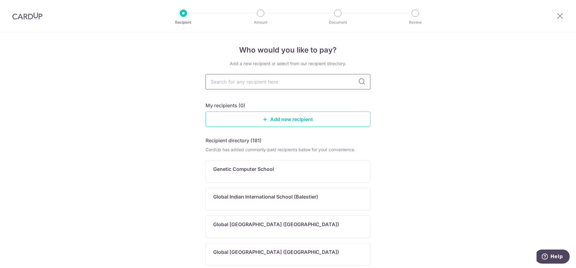
click at [242, 77] on input "text" at bounding box center [288, 81] width 165 height 15
type input "l"
type input "the learning"
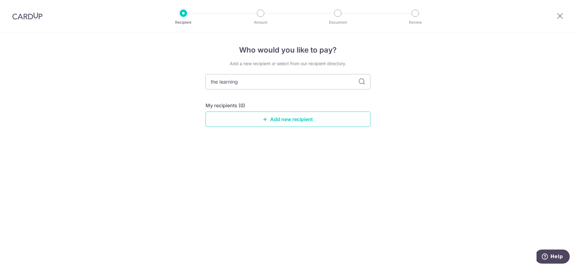
drag, startPoint x: 240, startPoint y: 84, endPoint x: 112, endPoint y: 95, distance: 128.2
click at [112, 95] on div "Who would you like to pay? Add a new recipient or select from our recipient dir…" at bounding box center [288, 150] width 576 height 236
type input "tll"
click at [558, 17] on icon at bounding box center [560, 16] width 7 height 8
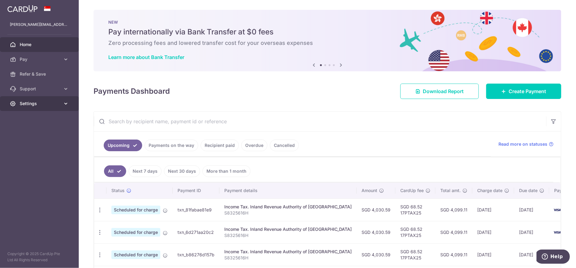
click at [63, 102] on icon at bounding box center [66, 104] width 6 height 6
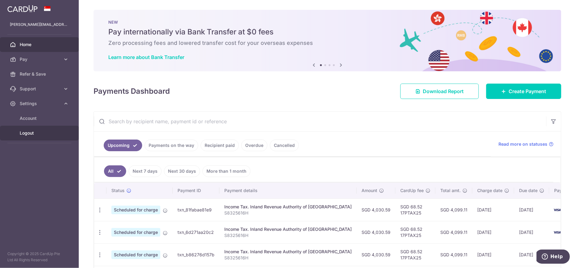
click at [54, 132] on span "Logout" at bounding box center [40, 133] width 41 height 6
